Goal: Browse casually: Explore the website without a specific task or goal

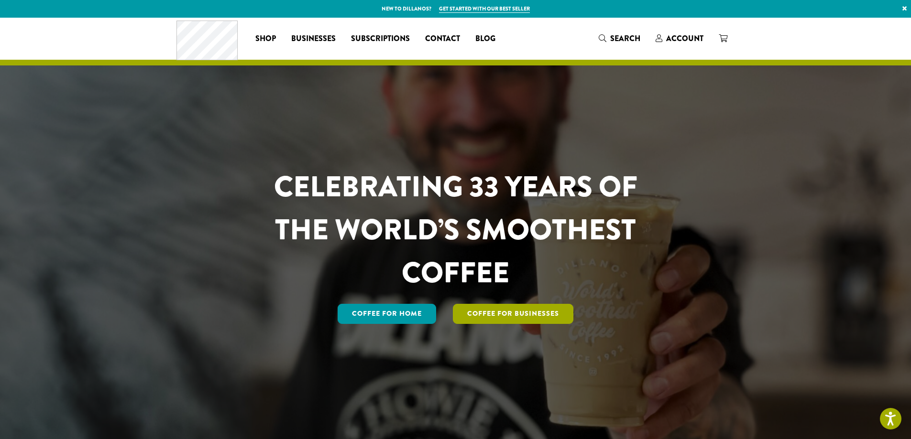
click at [514, 320] on link "Coffee For Businesses" at bounding box center [513, 314] width 121 height 20
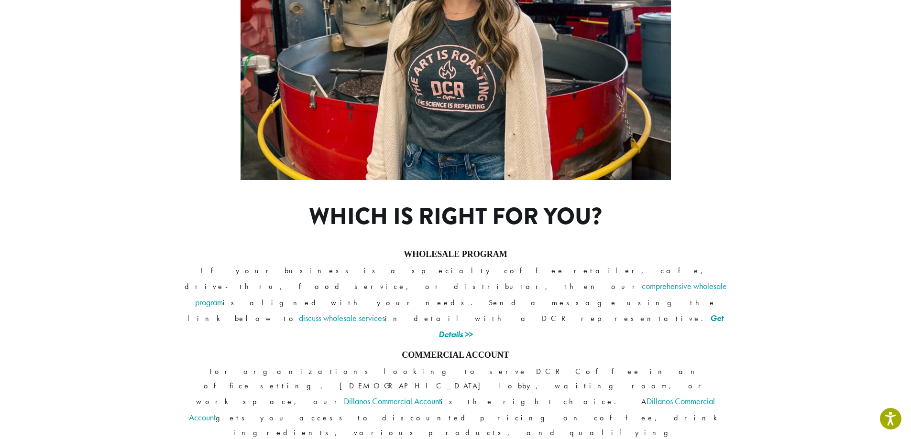
scroll to position [675, 0]
